Goal: Transaction & Acquisition: Purchase product/service

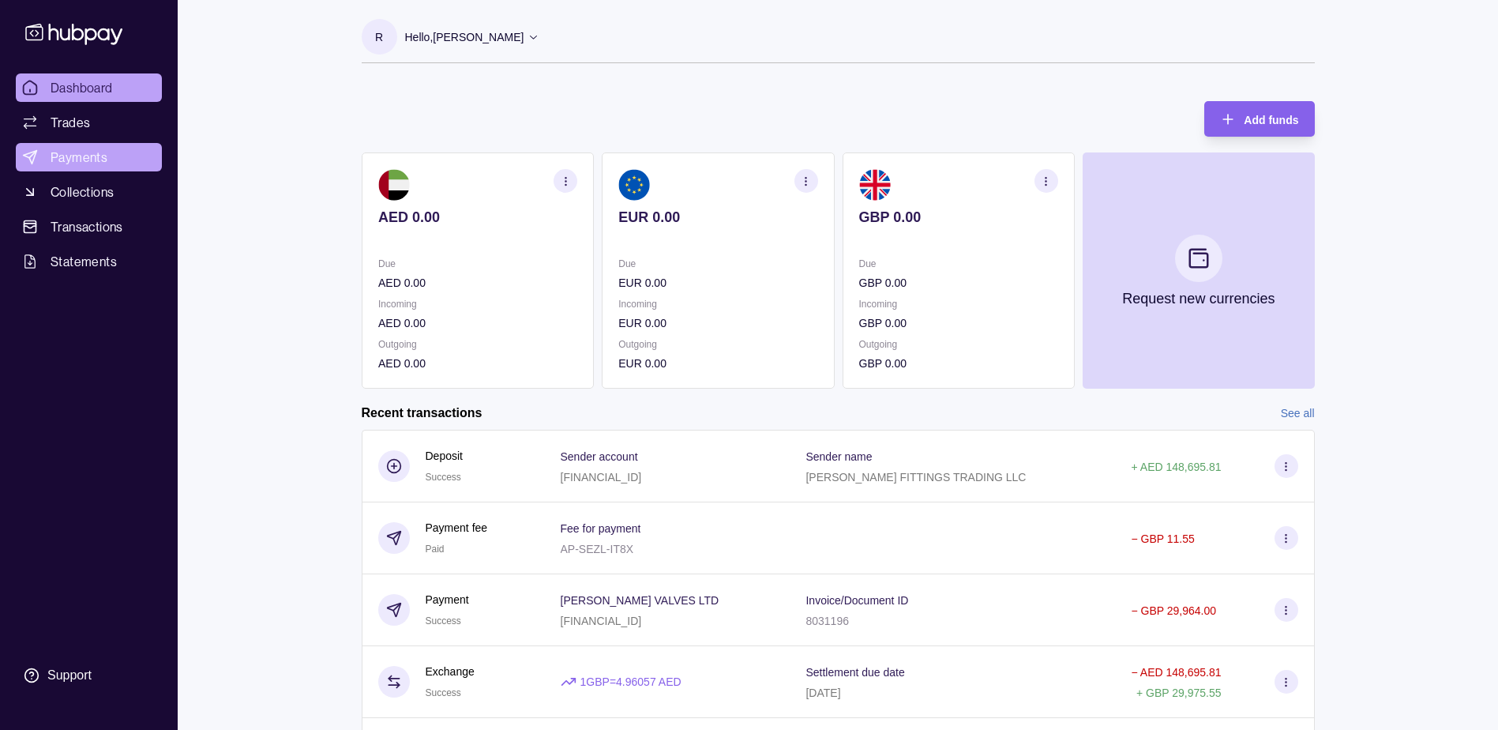
click at [92, 154] on span "Payments" at bounding box center [79, 157] width 57 height 19
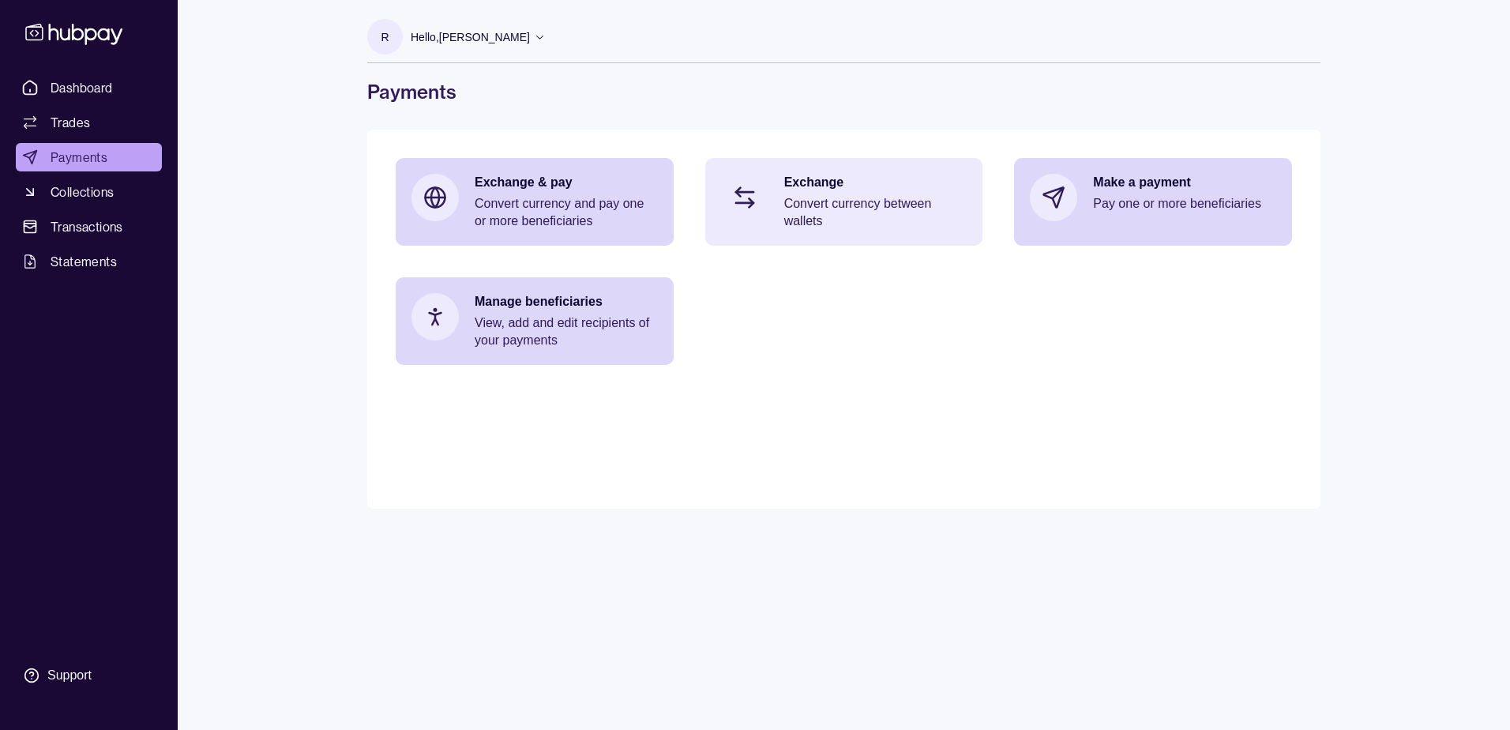
click at [855, 190] on p "Exchange" at bounding box center [875, 182] width 183 height 17
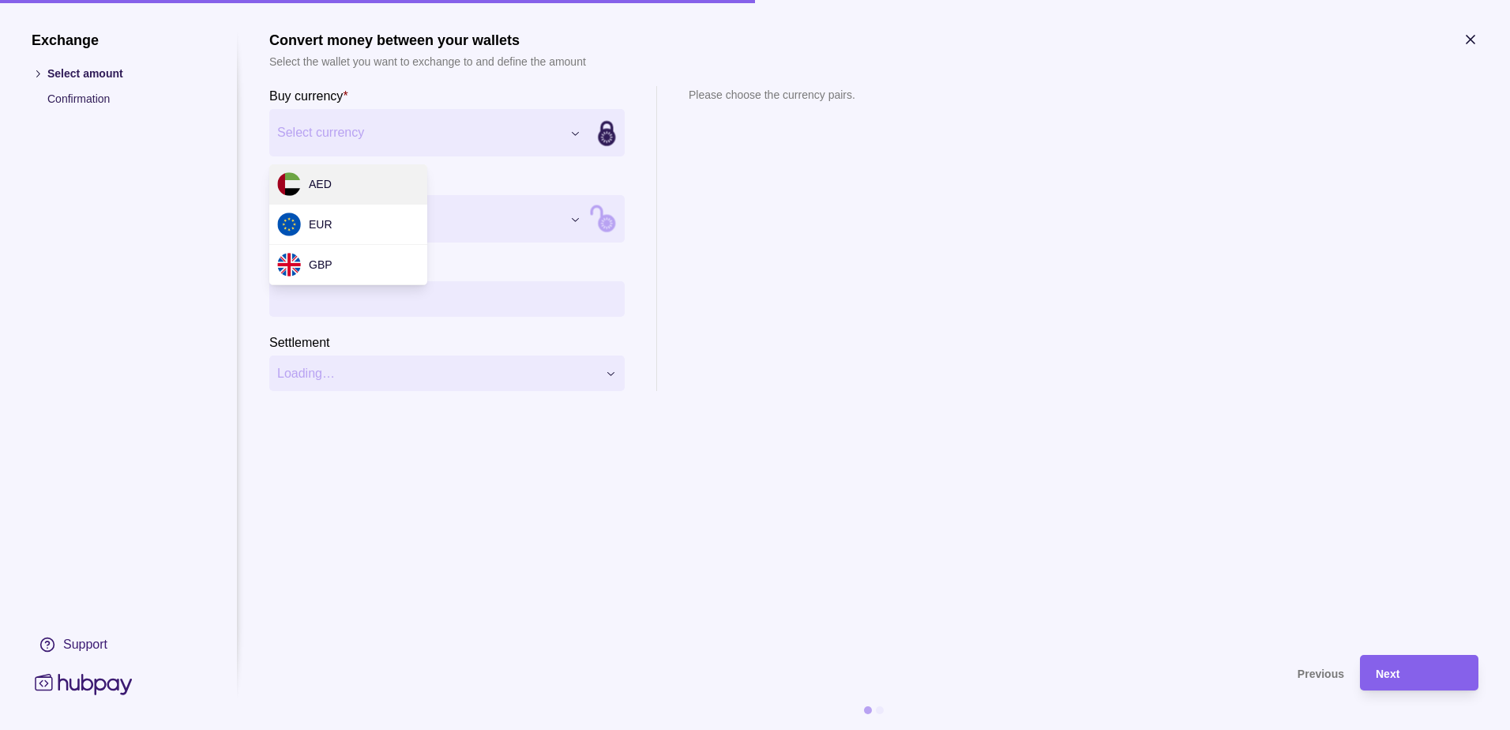
click at [385, 729] on div "Exchange Select amount Confirmation Support Convert money between your wallets …" at bounding box center [755, 730] width 1510 height 0
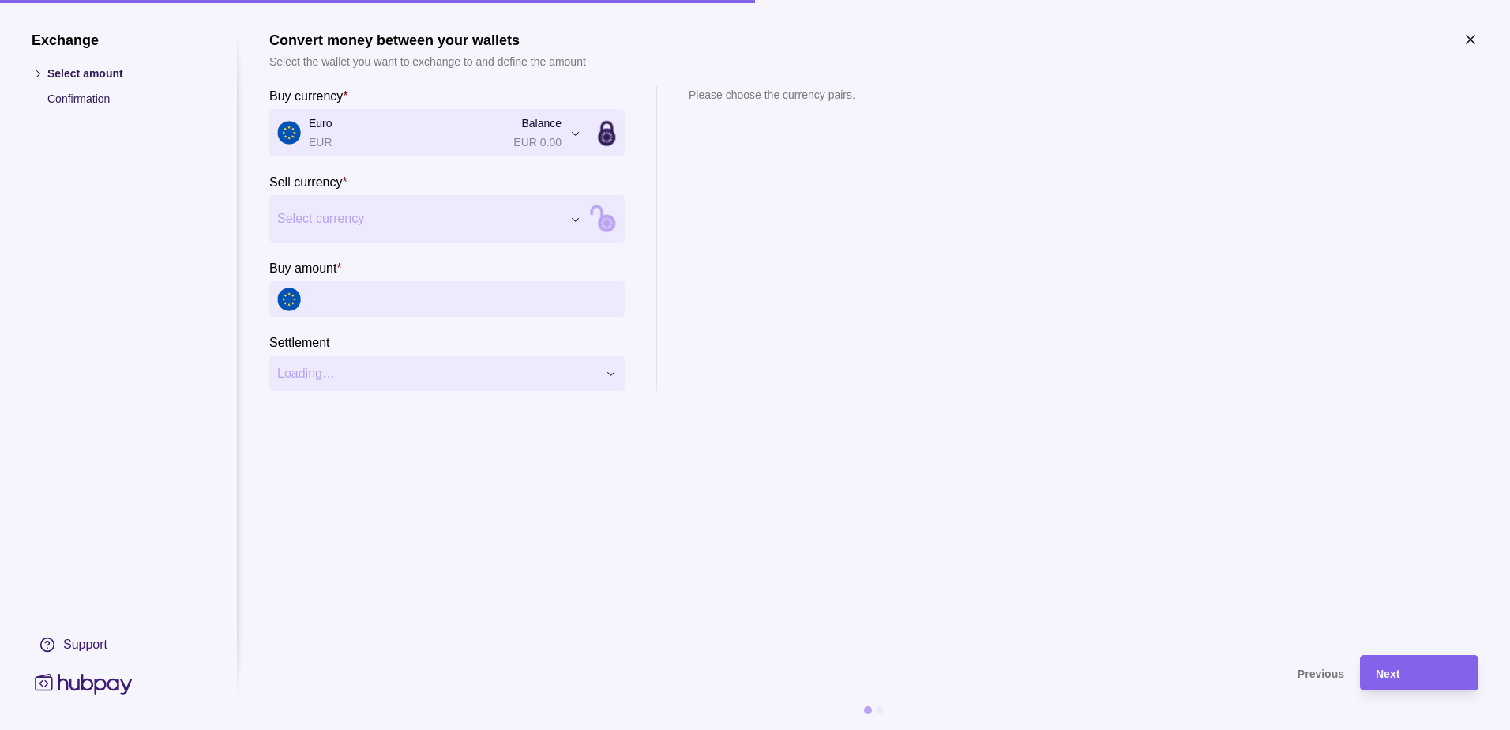
click at [324, 729] on div "Exchange Select amount Confirmation Support Convert money between your wallets …" at bounding box center [755, 730] width 1510 height 0
click at [324, 299] on input "Buy amount *" at bounding box center [463, 299] width 308 height 36
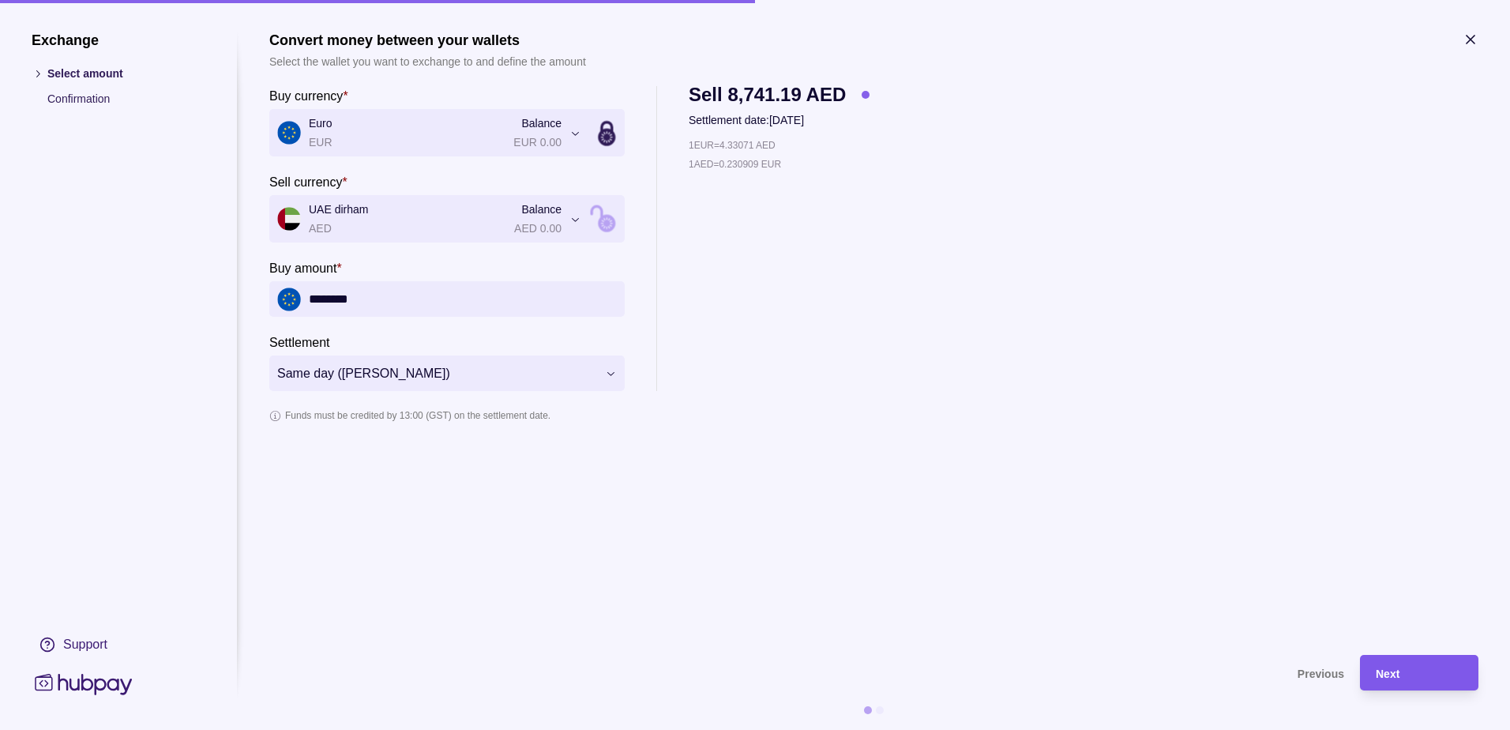
type input "********"
click at [1405, 669] on div "Next" at bounding box center [1419, 672] width 87 height 19
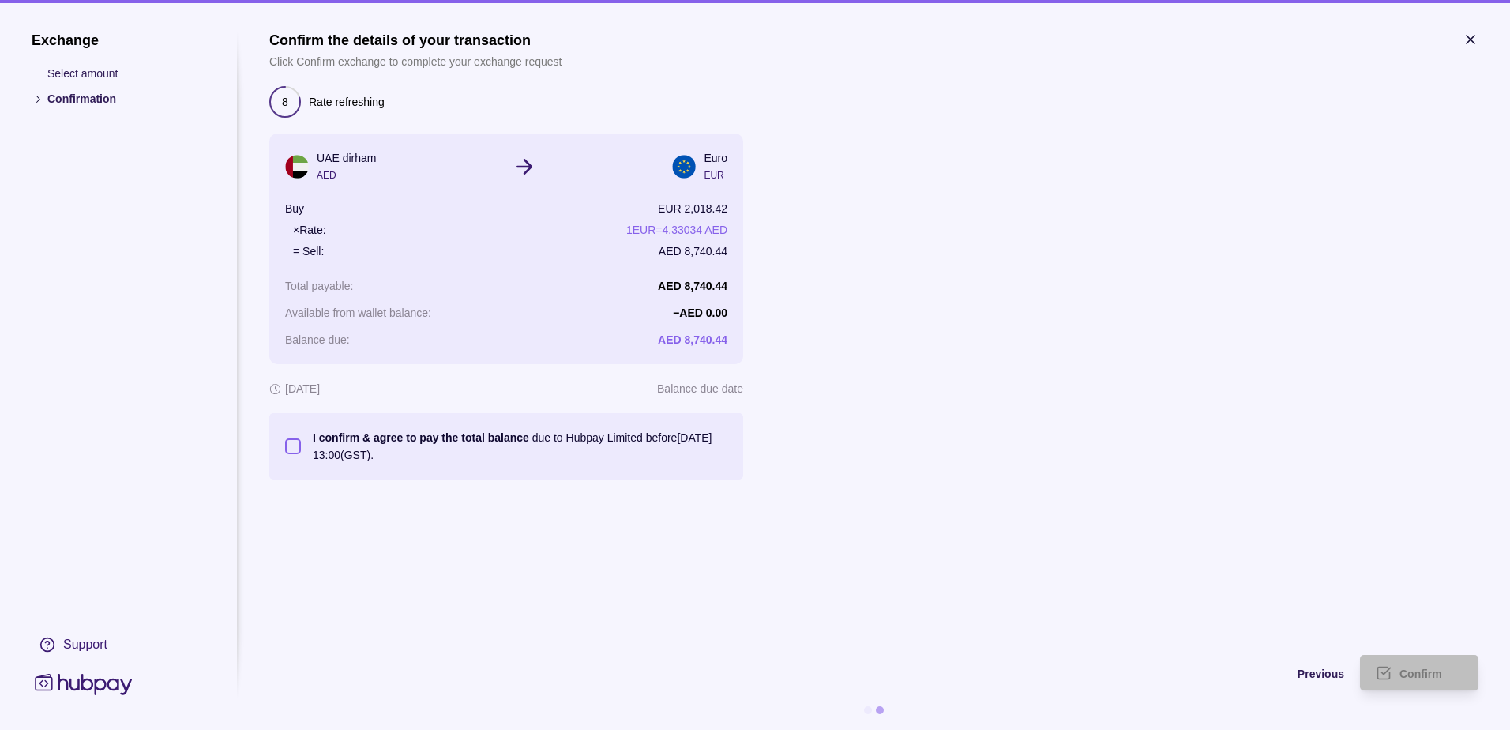
click at [298, 446] on button "I confirm & agree to pay the total balance due to Hubpay Limited before [DATE] …" at bounding box center [293, 446] width 16 height 16
click at [1412, 655] on div "Confirm" at bounding box center [1407, 673] width 111 height 36
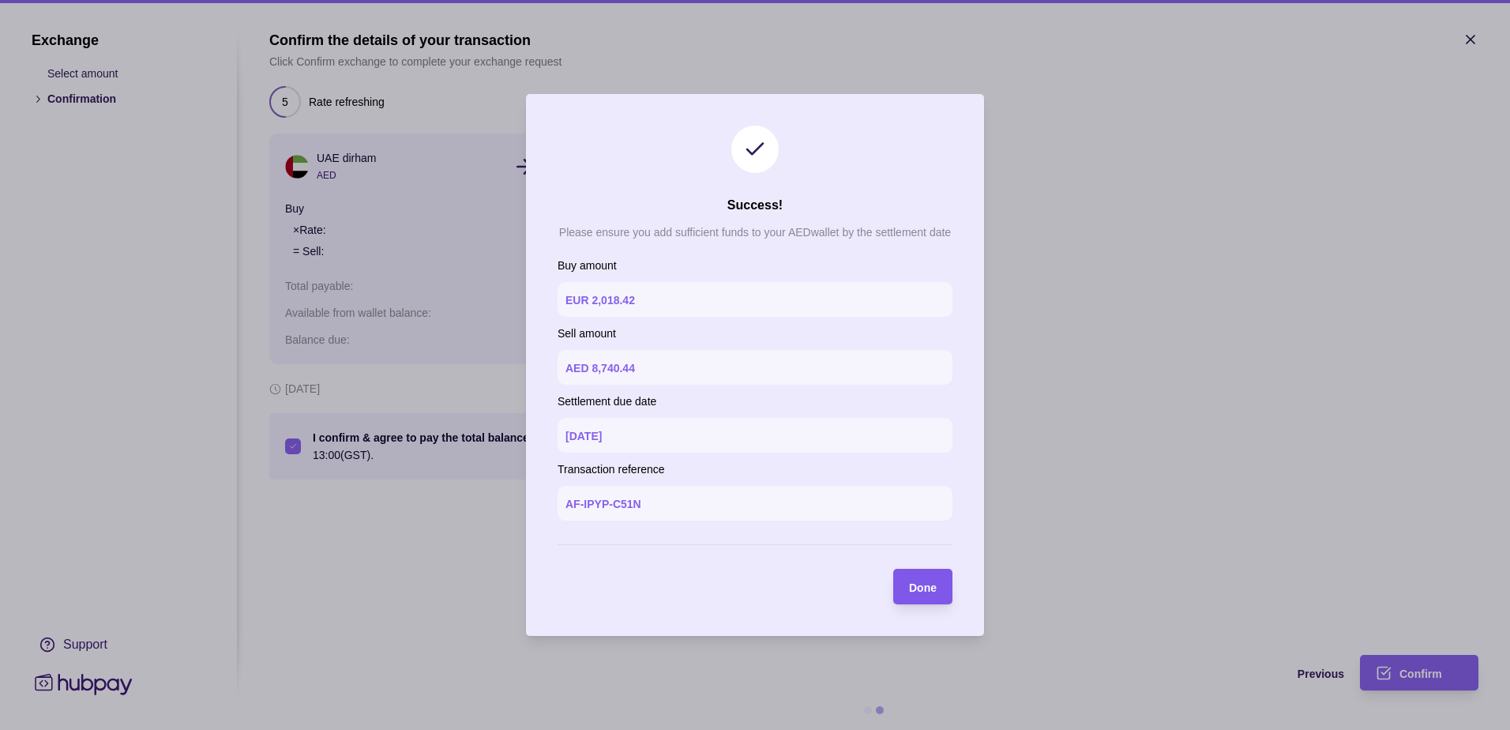
click at [927, 581] on span "Done" at bounding box center [923, 587] width 28 height 13
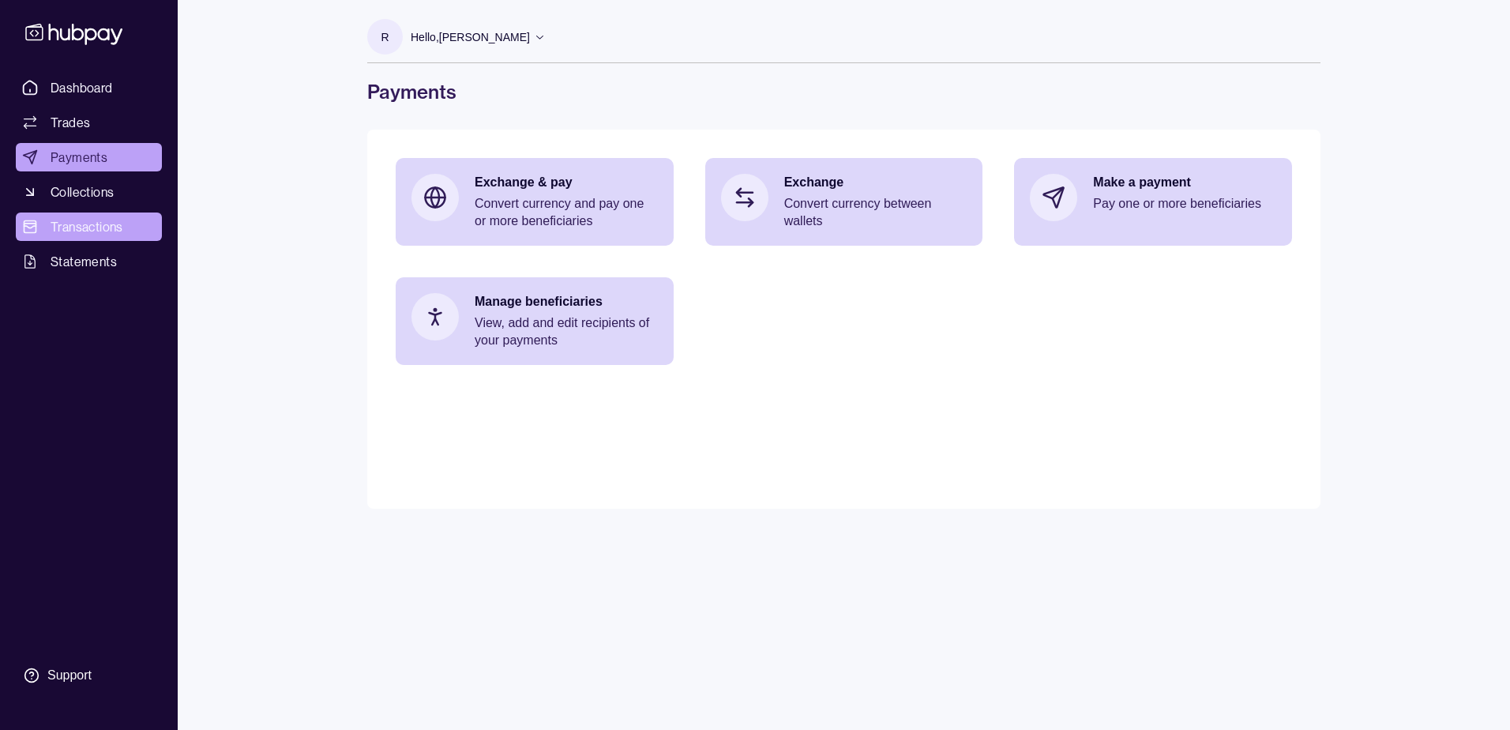
click at [63, 216] on link "Transactions" at bounding box center [89, 226] width 146 height 28
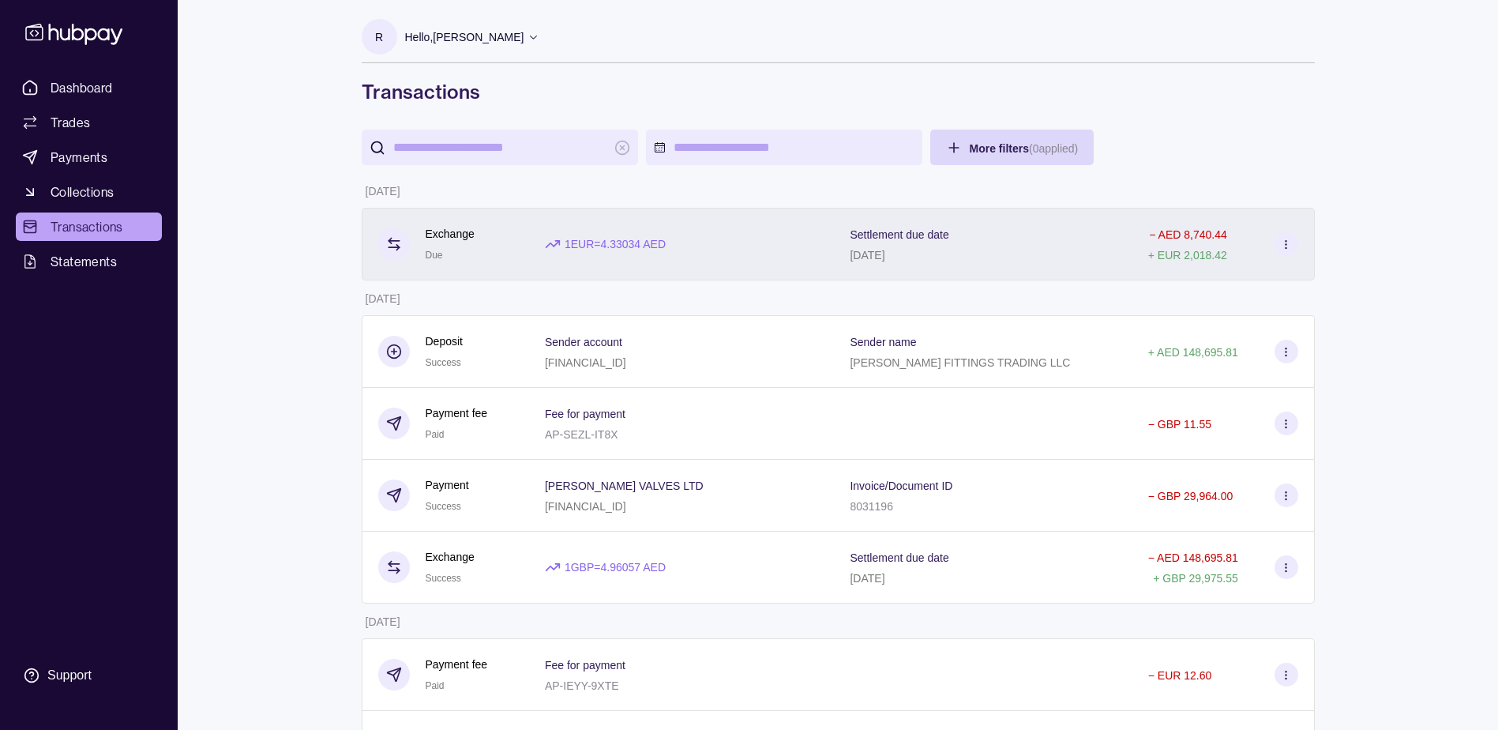
click at [831, 254] on div "1 EUR = 4.33034 AED" at bounding box center [682, 244] width 306 height 73
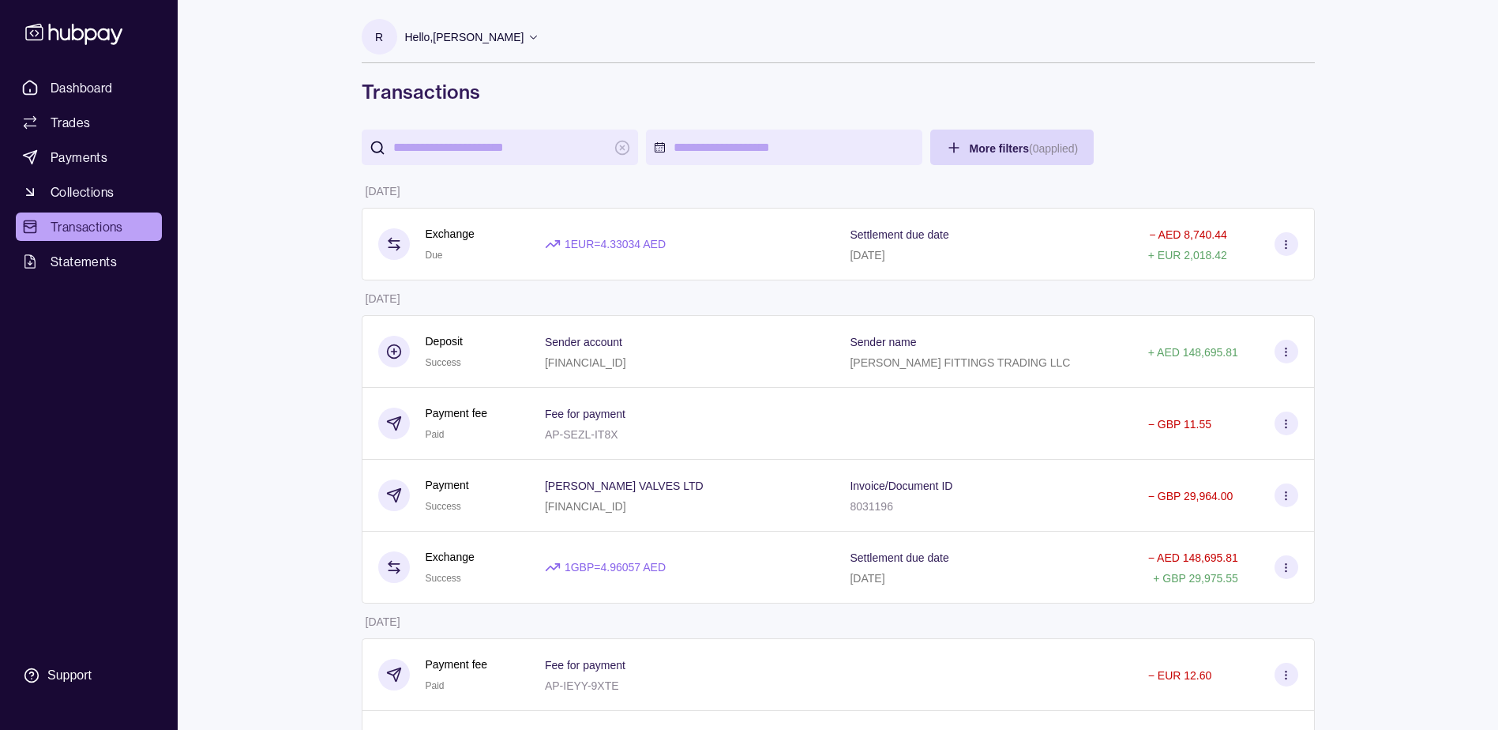
click at [92, 148] on span "Payments" at bounding box center [79, 157] width 57 height 19
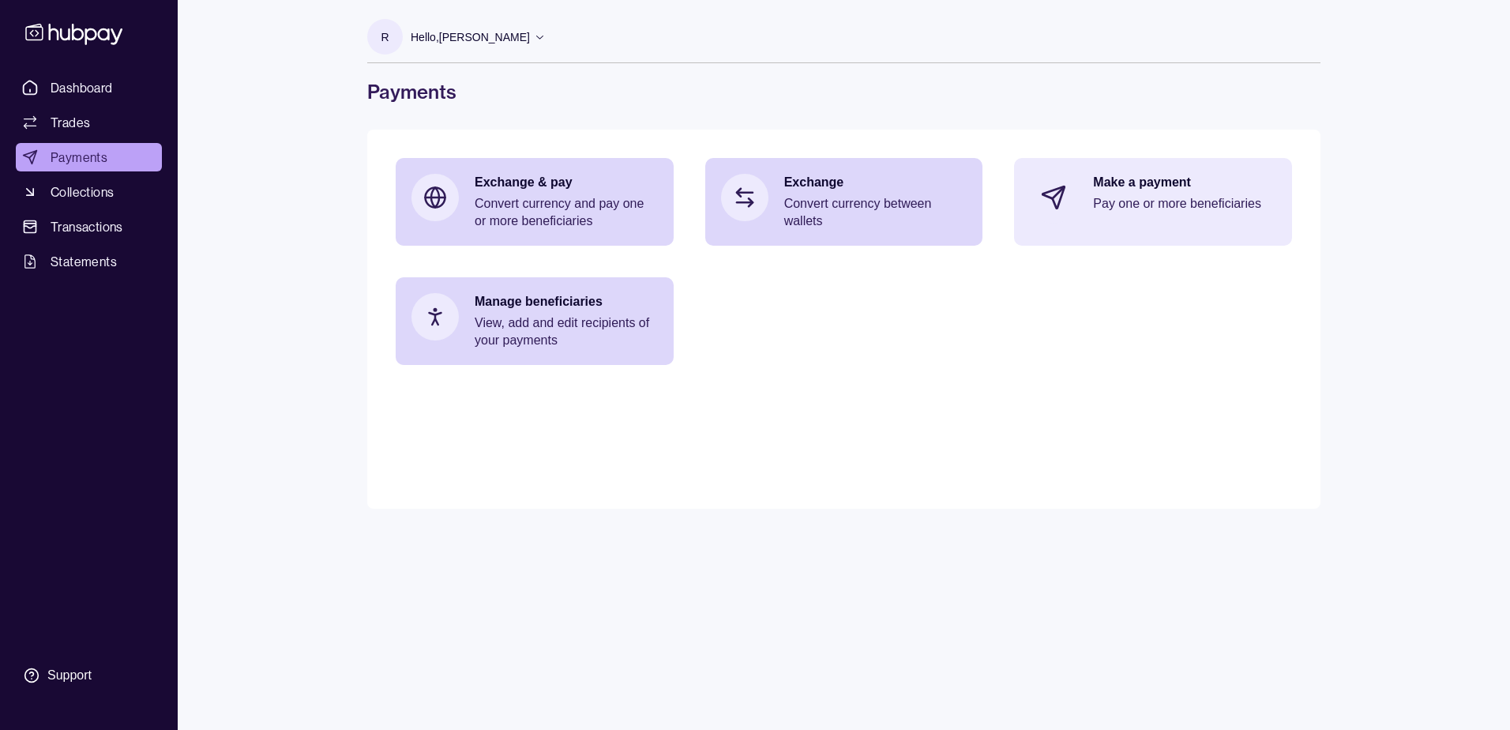
click at [1100, 186] on p "Make a payment" at bounding box center [1184, 182] width 183 height 17
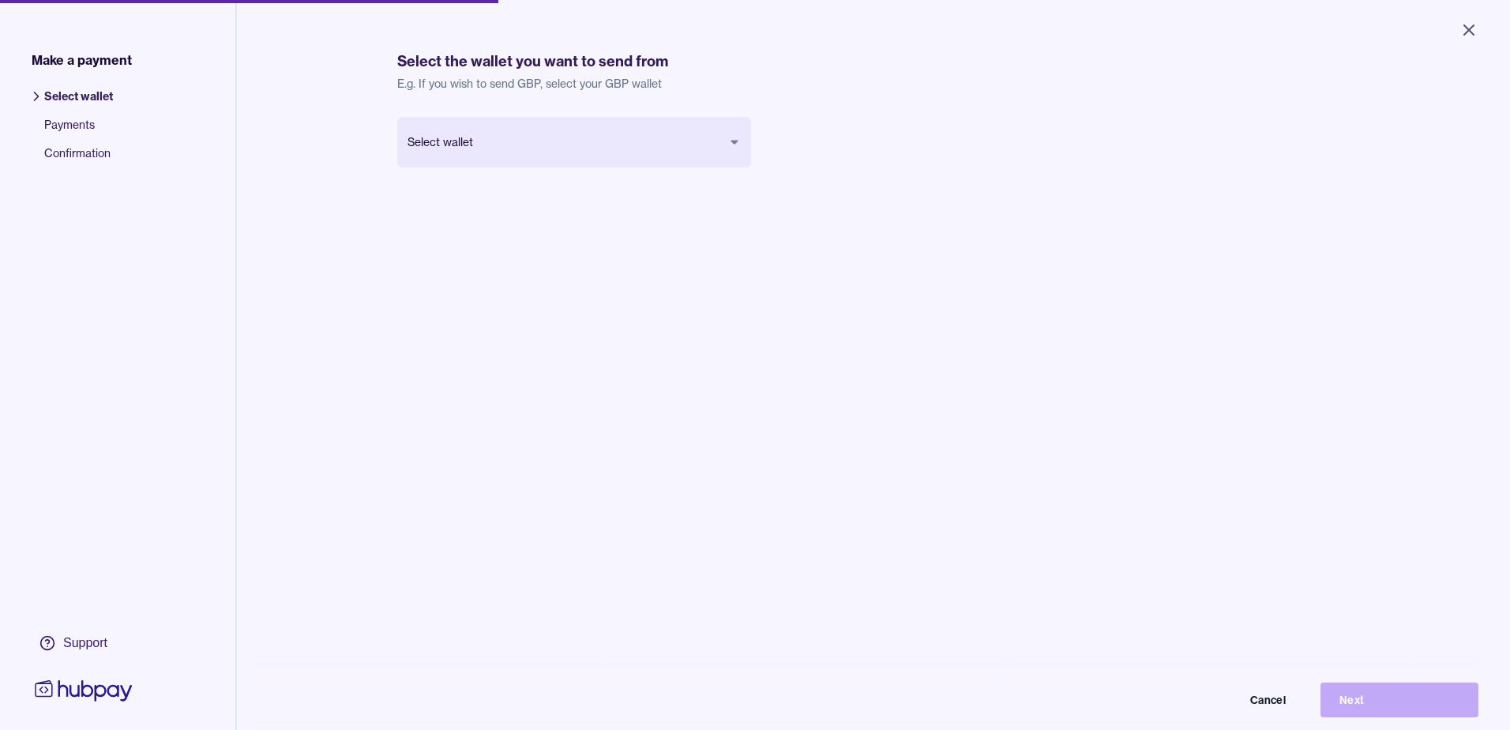
click at [505, 158] on body "Close Make a payment Select wallet Payments Confirmation Support Select the wal…" at bounding box center [755, 365] width 1510 height 730
click at [1334, 686] on button "Next" at bounding box center [1387, 687] width 158 height 35
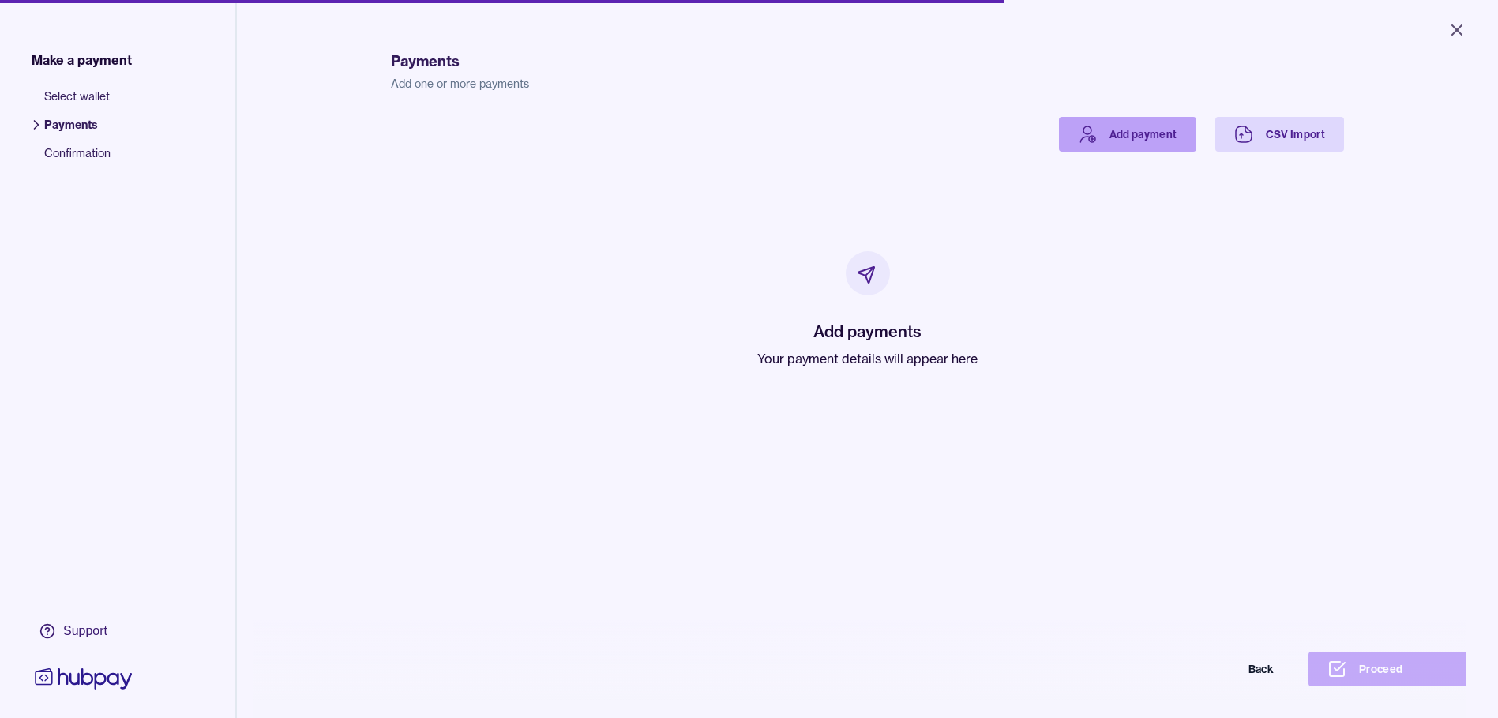
click at [1117, 125] on link "Add payment" at bounding box center [1127, 134] width 137 height 35
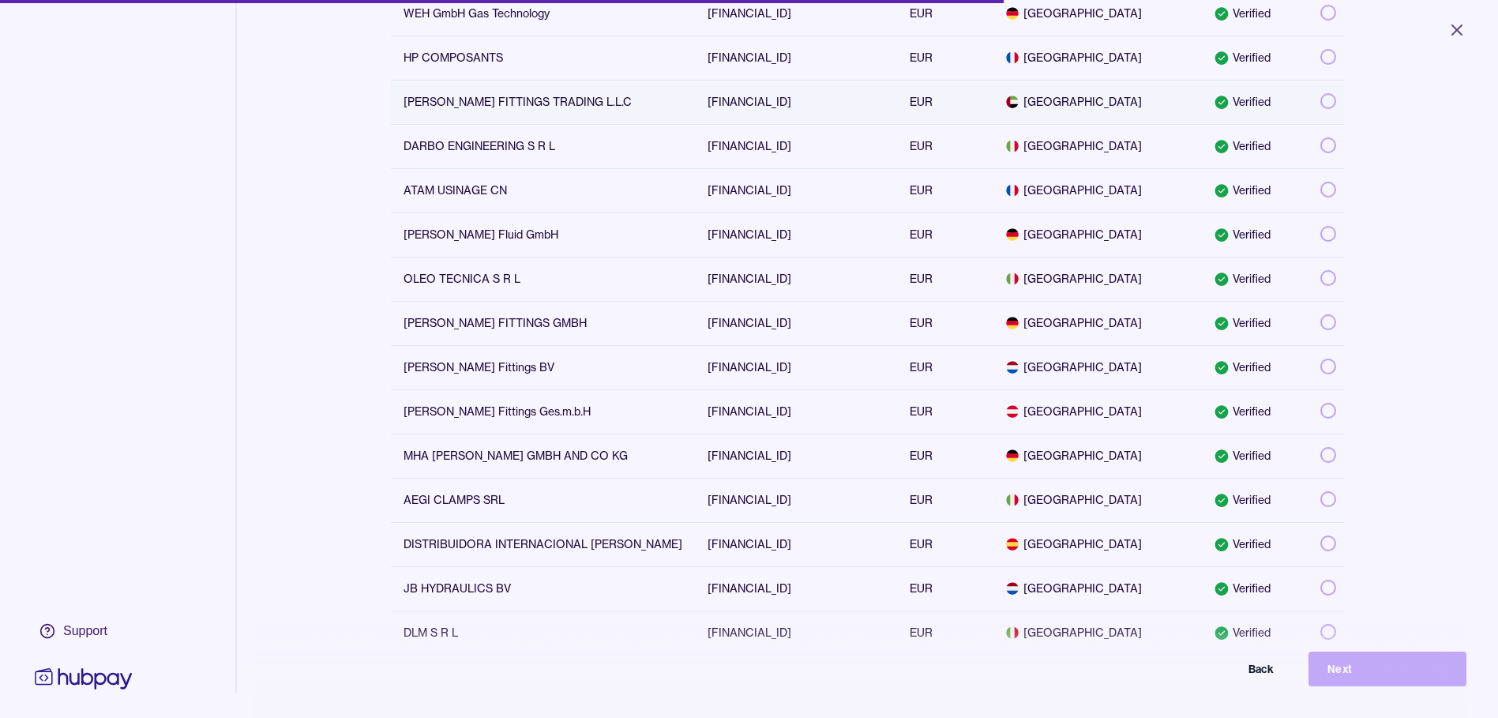
scroll to position [316, 0]
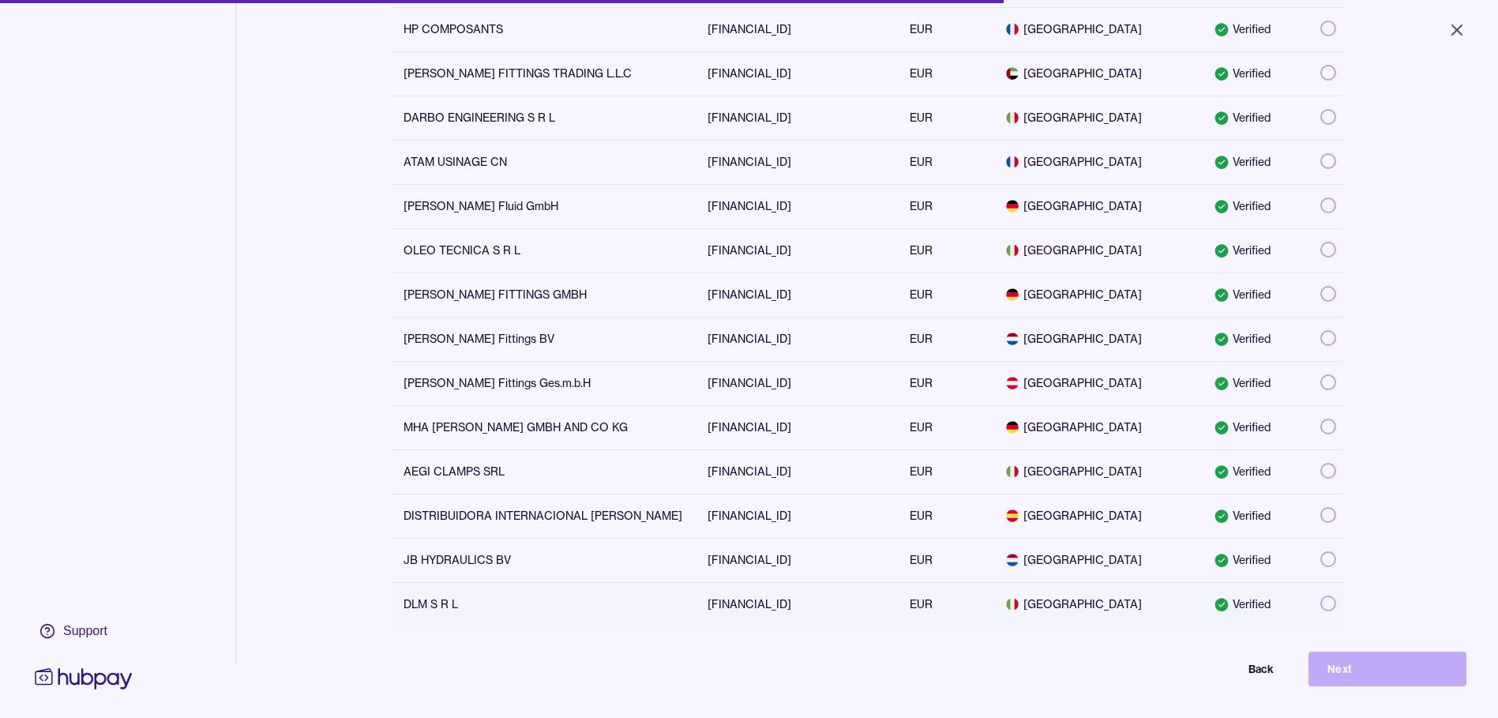
click at [467, 610] on div "DLM S R L" at bounding box center [543, 604] width 279 height 16
click at [1420, 683] on button "Next" at bounding box center [1387, 668] width 158 height 35
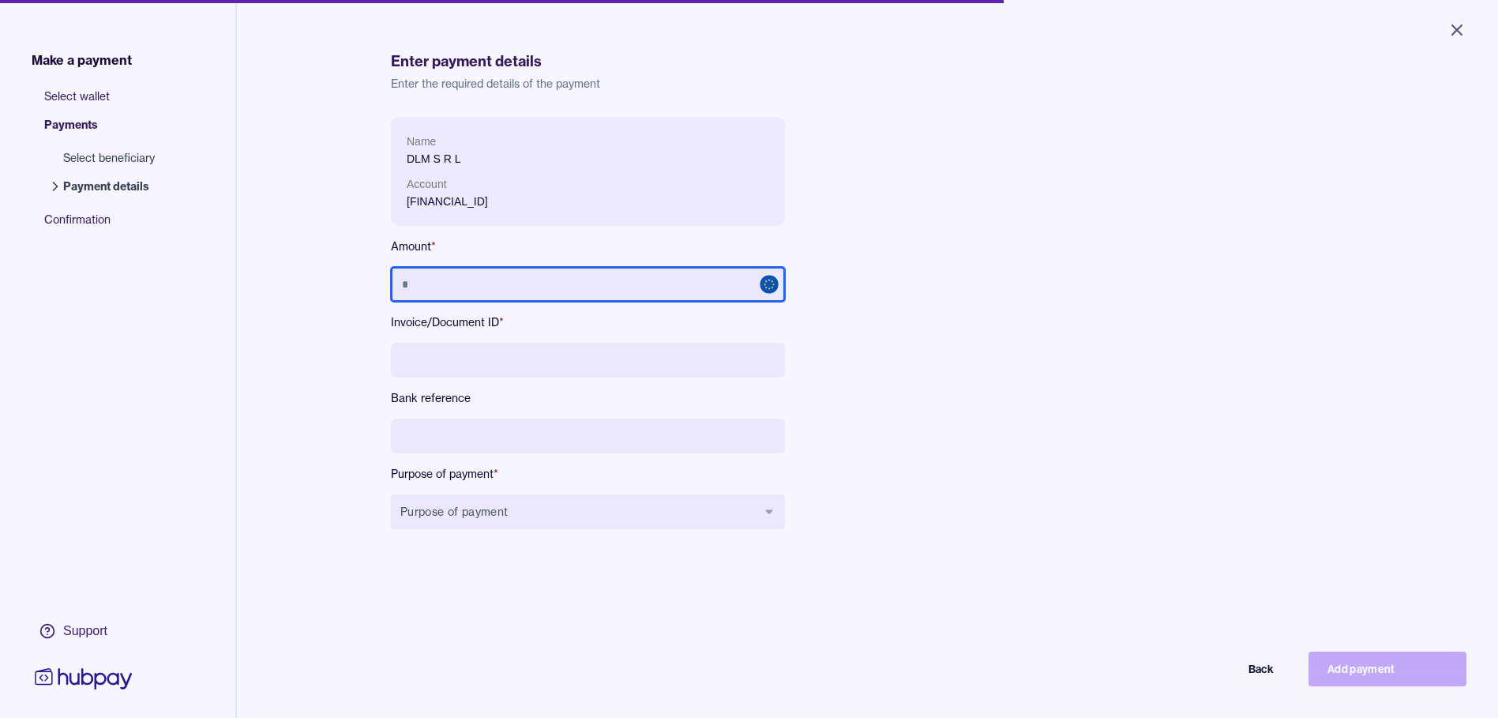
click at [511, 268] on input "text" at bounding box center [588, 284] width 394 height 35
type input "********"
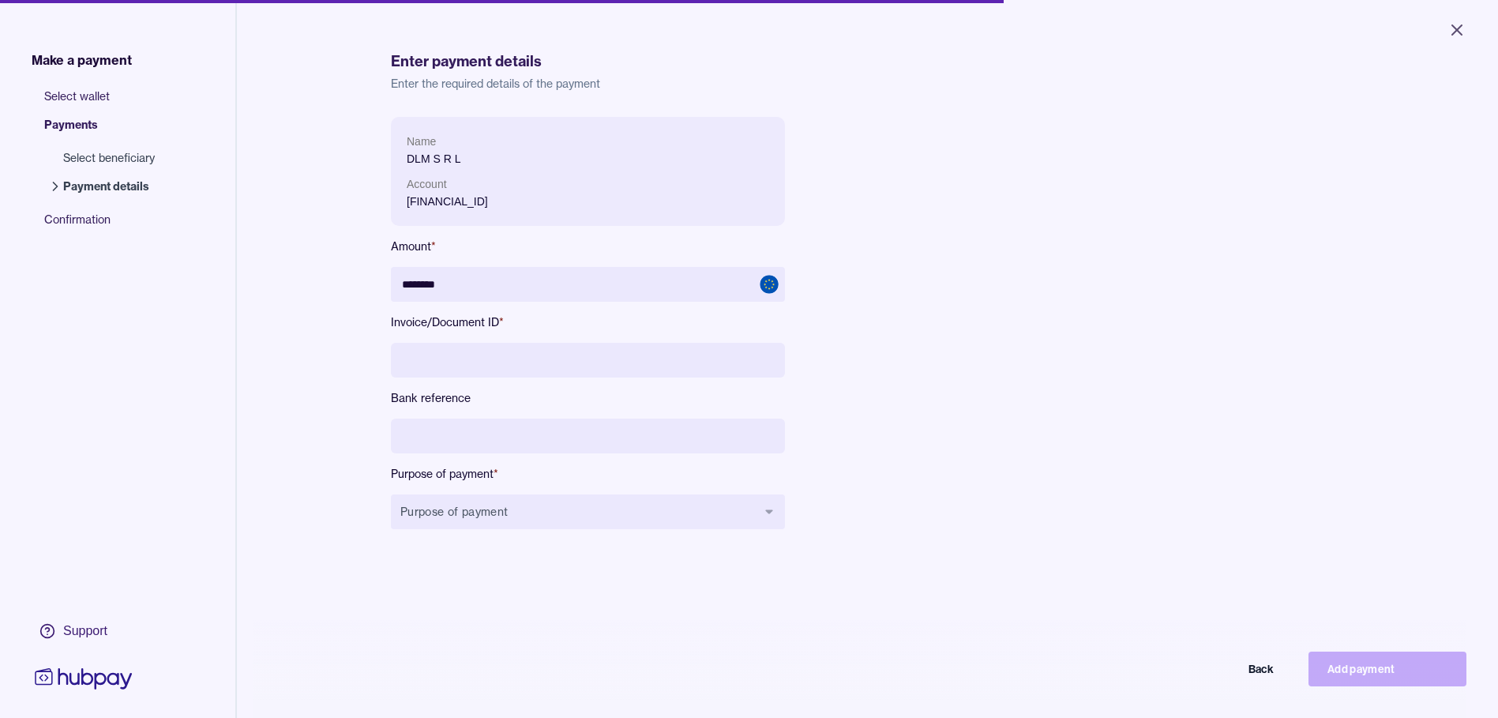
click at [618, 374] on input at bounding box center [588, 360] width 394 height 35
paste input "**********"
type input "**********"
click at [450, 510] on button "Purpose of payment" at bounding box center [588, 511] width 394 height 35
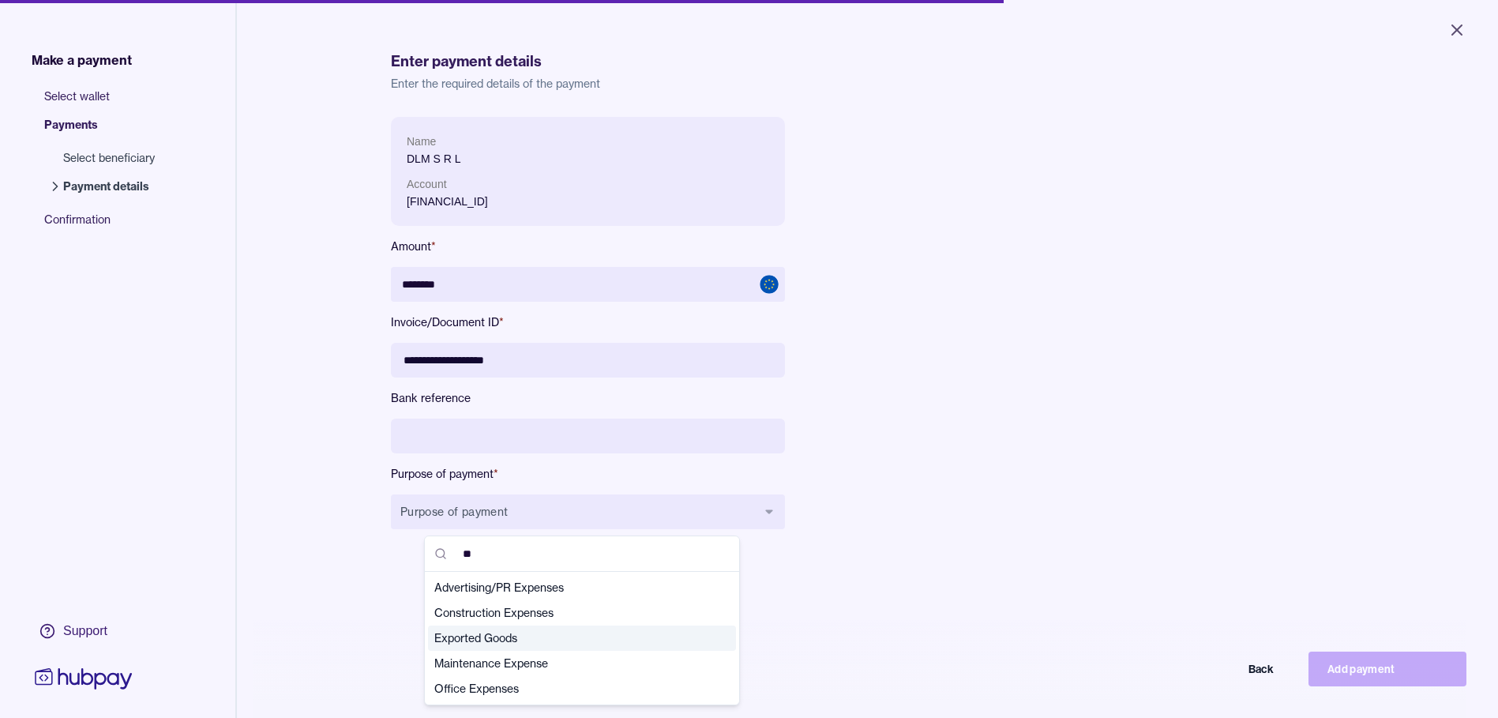
type input "**"
click at [479, 630] on span "Exported Goods" at bounding box center [572, 638] width 276 height 16
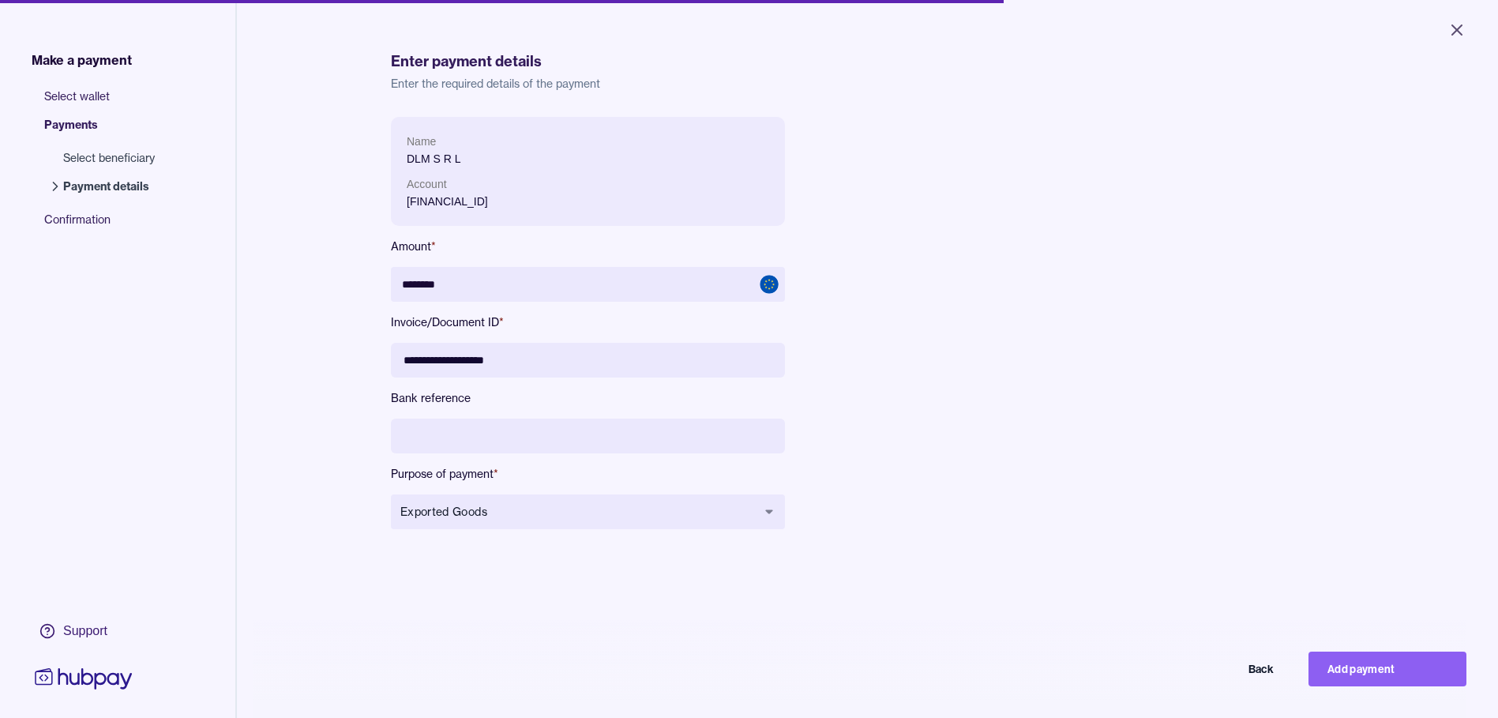
click at [483, 577] on div "**********" at bounding box center [867, 476] width 953 height 718
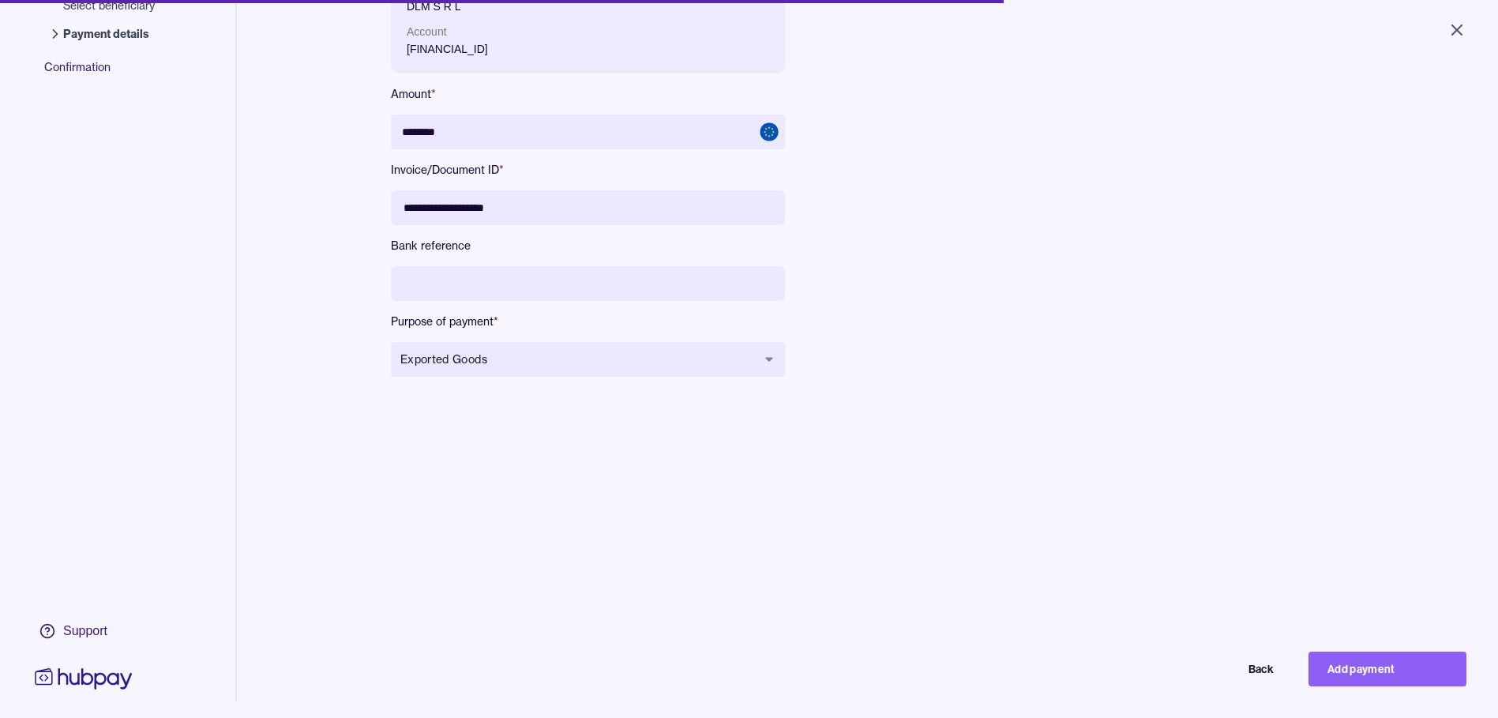
scroll to position [158, 0]
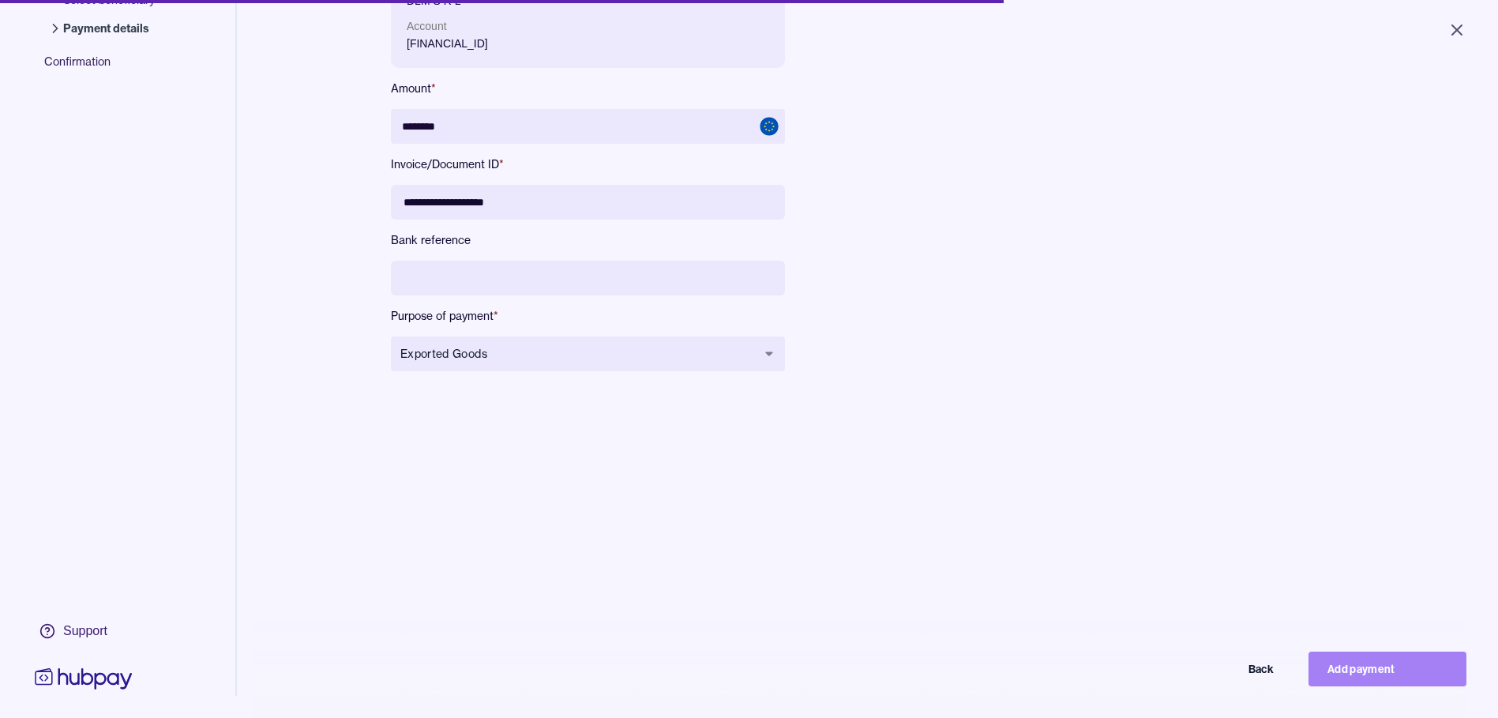
click at [1412, 670] on button "Add payment" at bounding box center [1387, 668] width 158 height 35
type input "*******"
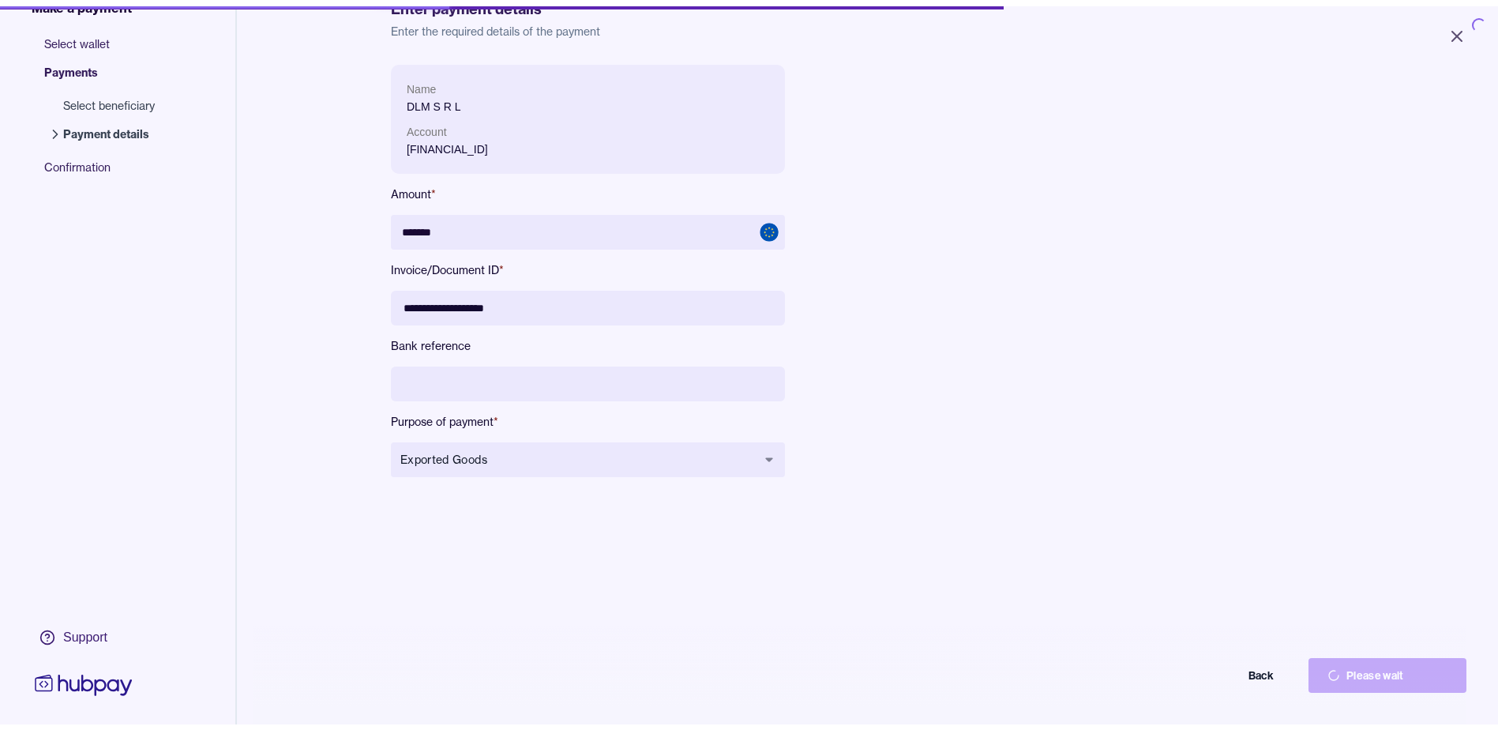
scroll to position [0, 0]
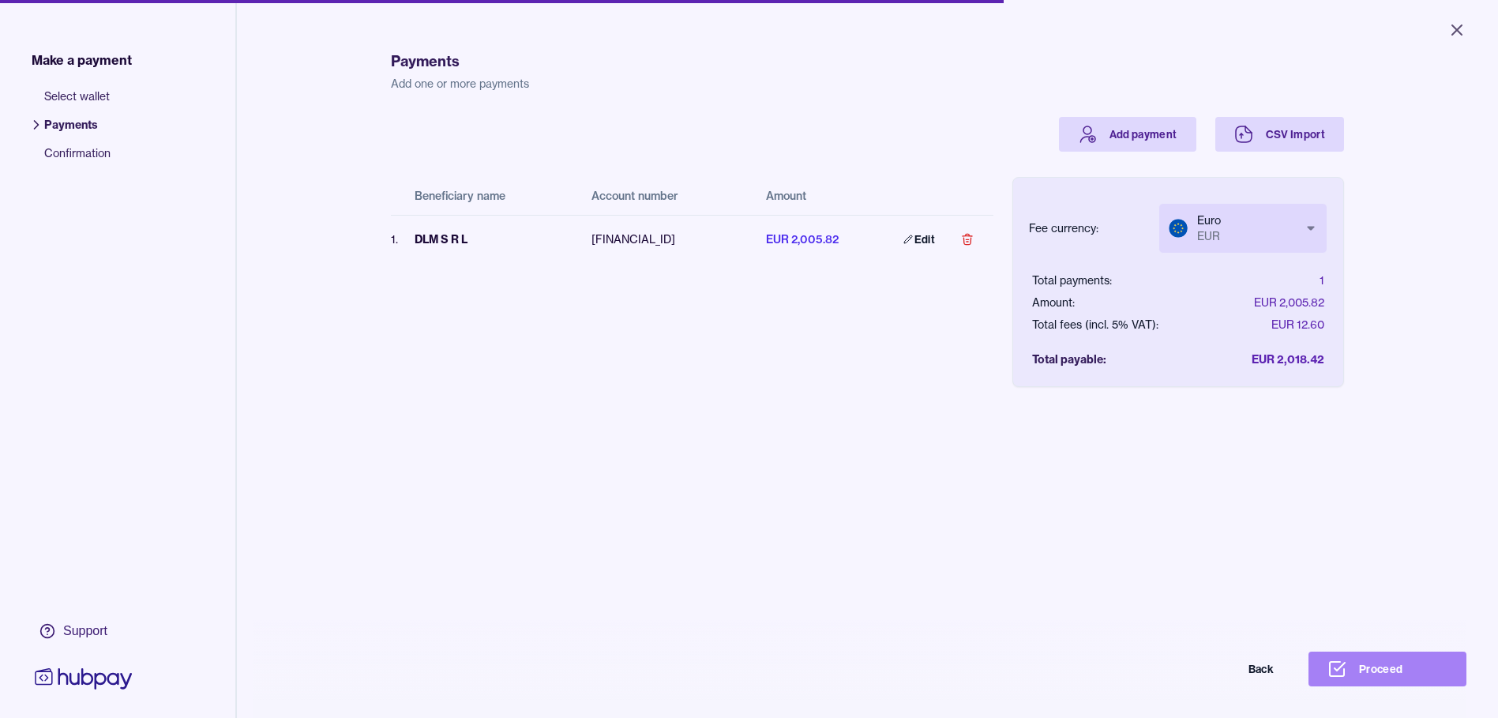
click at [1366, 676] on button "Proceed" at bounding box center [1387, 668] width 158 height 35
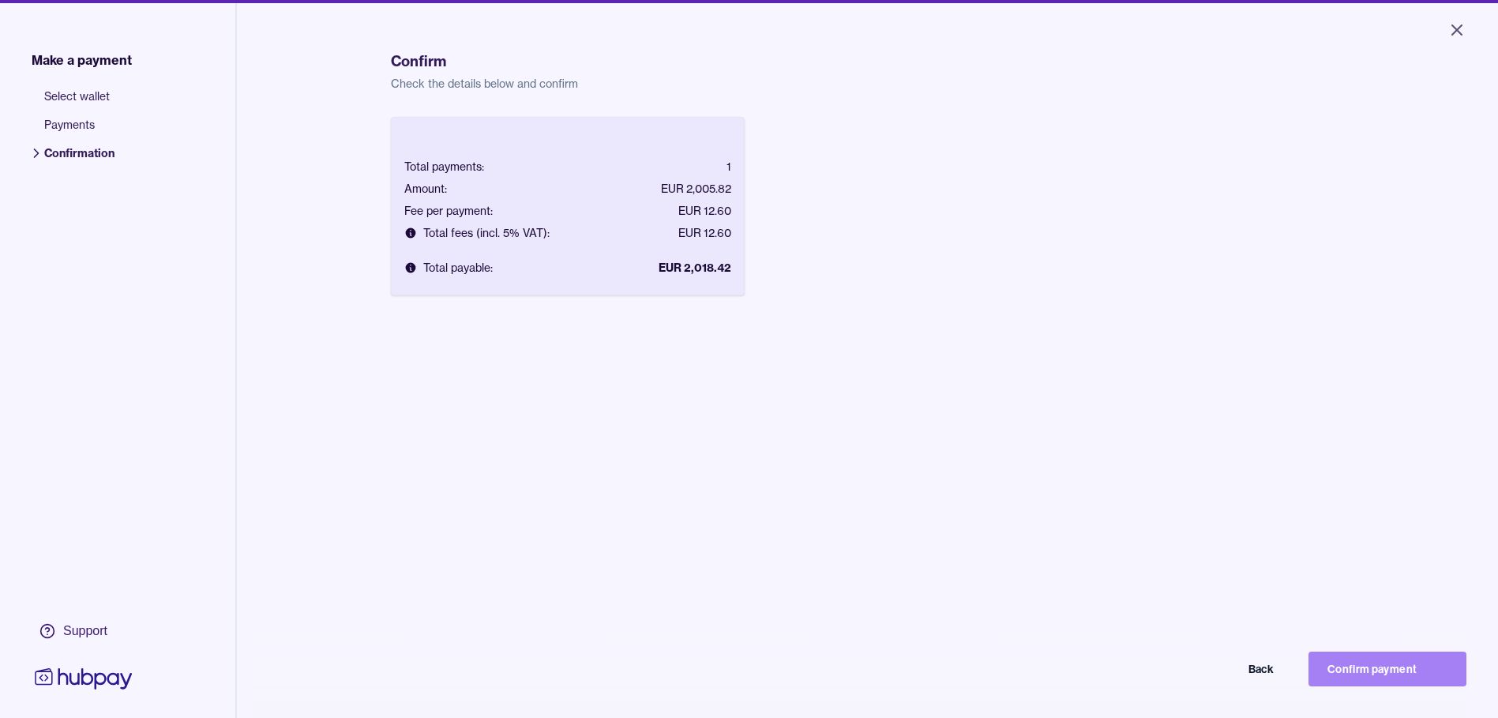
click at [1342, 678] on button "Confirm payment" at bounding box center [1387, 668] width 158 height 35
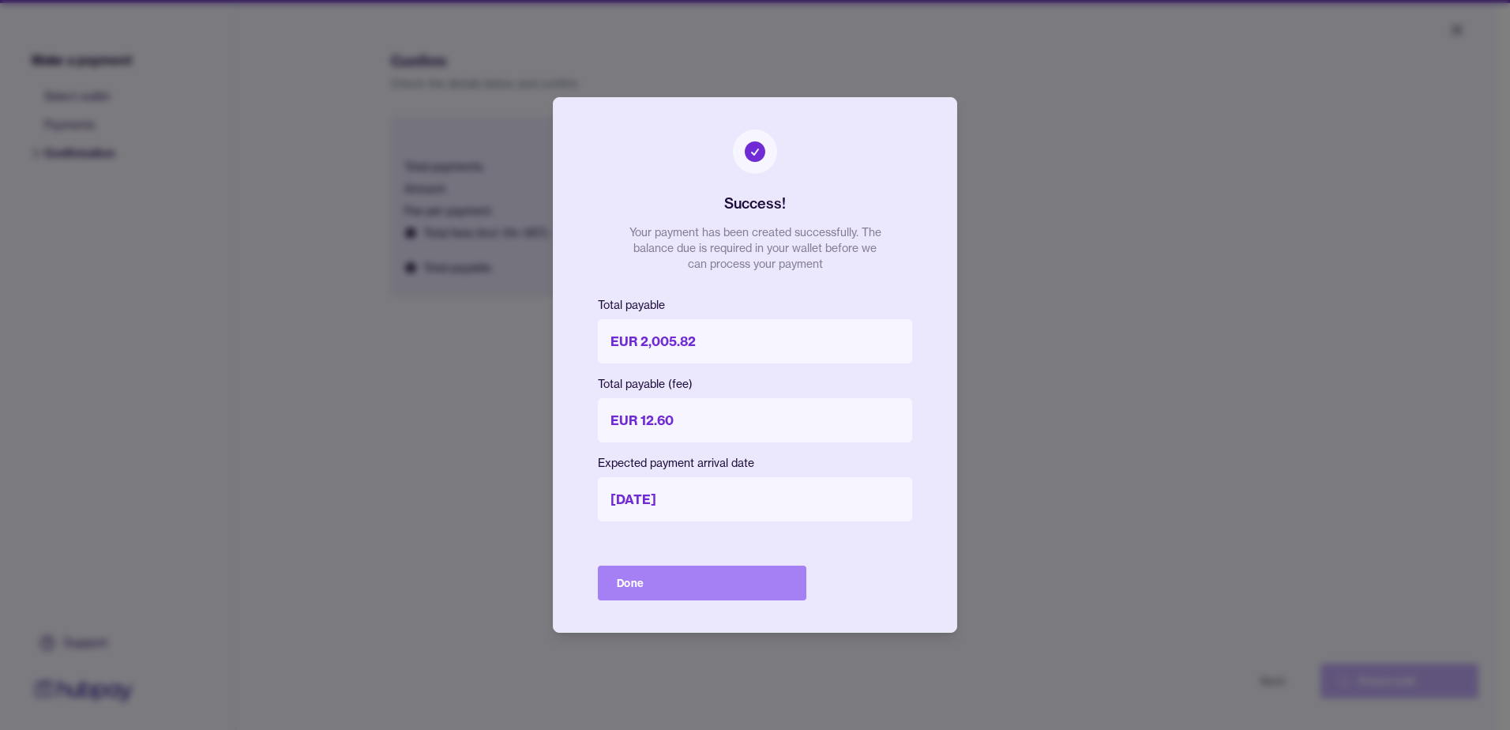
click at [743, 587] on button "Done" at bounding box center [702, 582] width 208 height 35
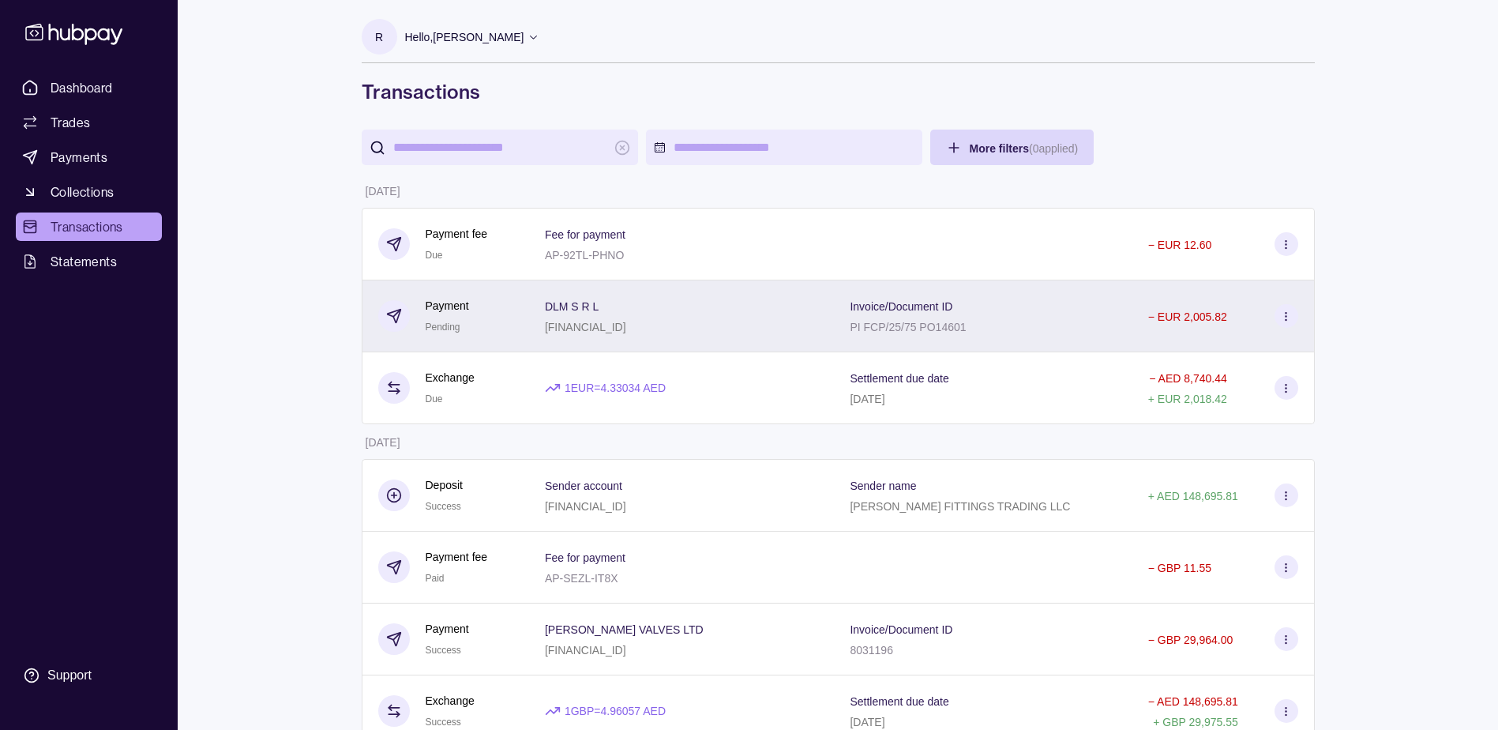
click at [1286, 311] on icon at bounding box center [1286, 316] width 12 height 12
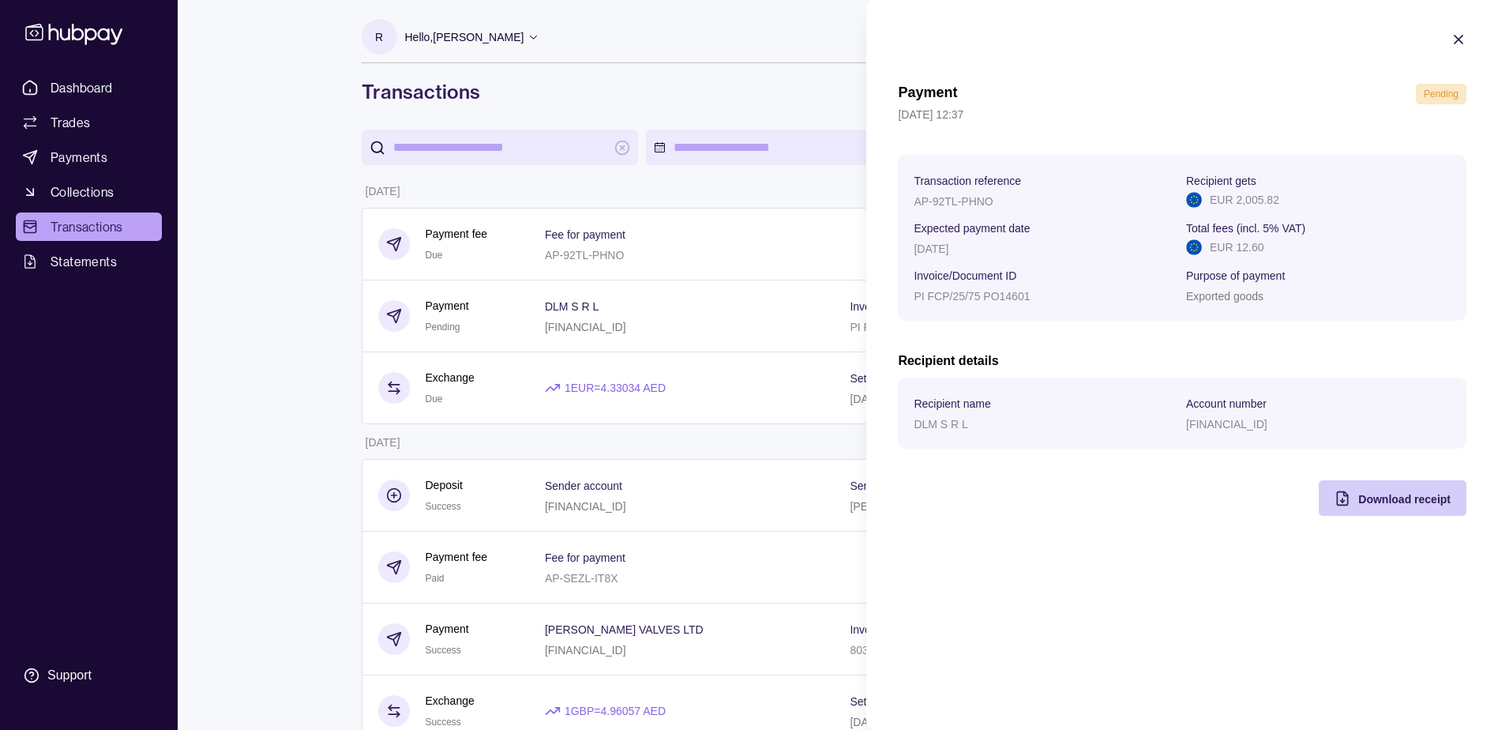
click at [1407, 504] on span "Download receipt" at bounding box center [1404, 499] width 92 height 13
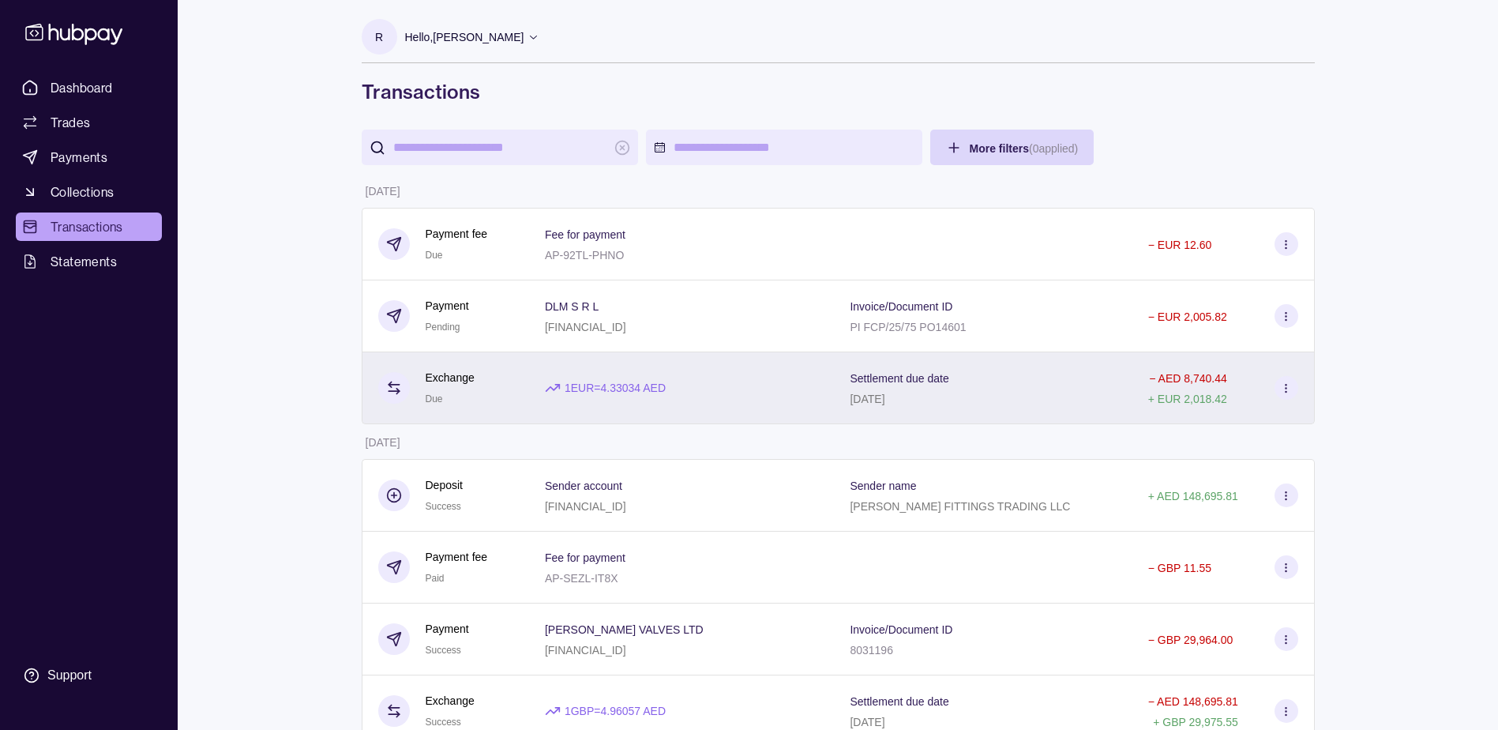
click at [1290, 393] on icon at bounding box center [1286, 388] width 12 height 12
